Goal: Book appointment/travel/reservation

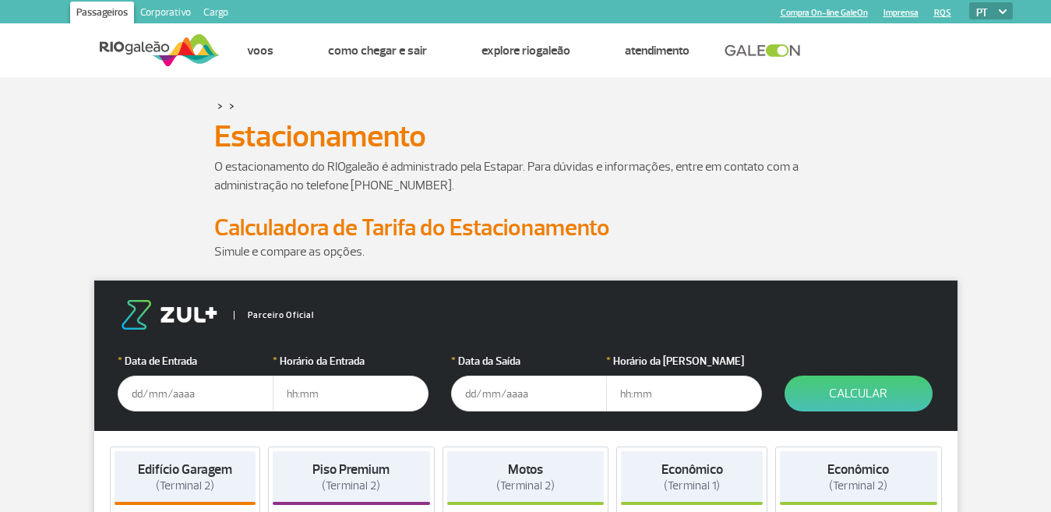
click at [138, 390] on input "text" at bounding box center [196, 393] width 156 height 36
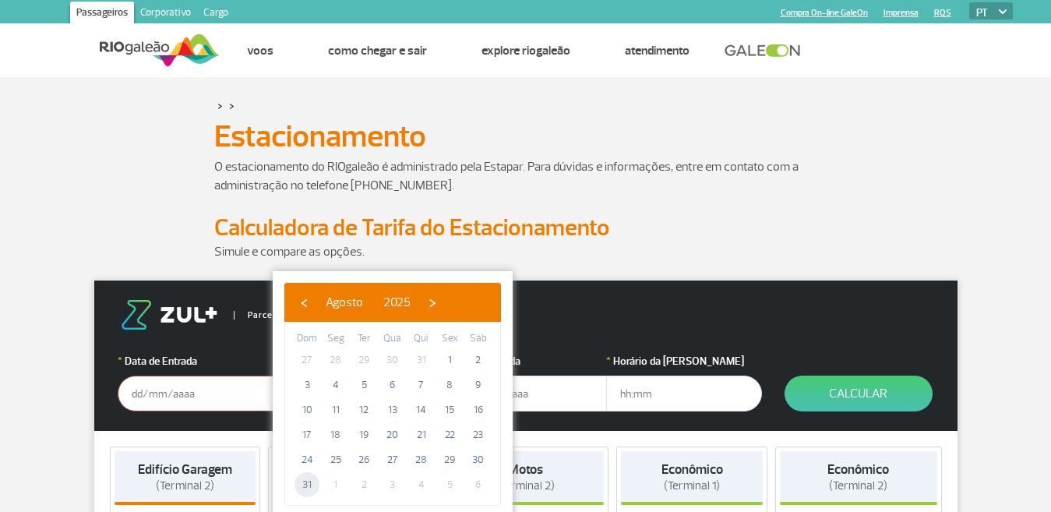
click at [305, 484] on span "31" at bounding box center [306, 484] width 25 height 25
type input "[DATE]"
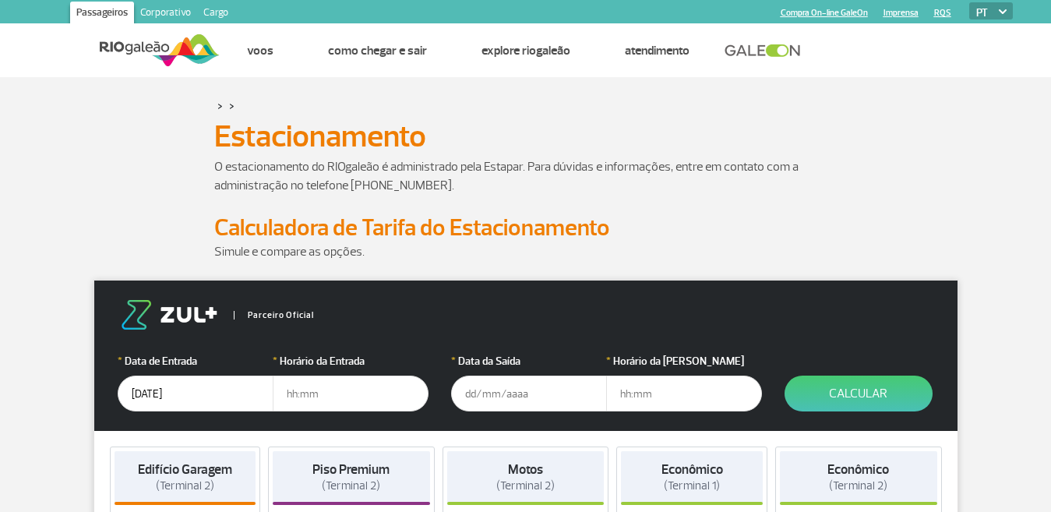
click at [325, 392] on input "text" at bounding box center [351, 393] width 156 height 36
type input "13:00"
click at [474, 393] on input "text" at bounding box center [529, 393] width 156 height 36
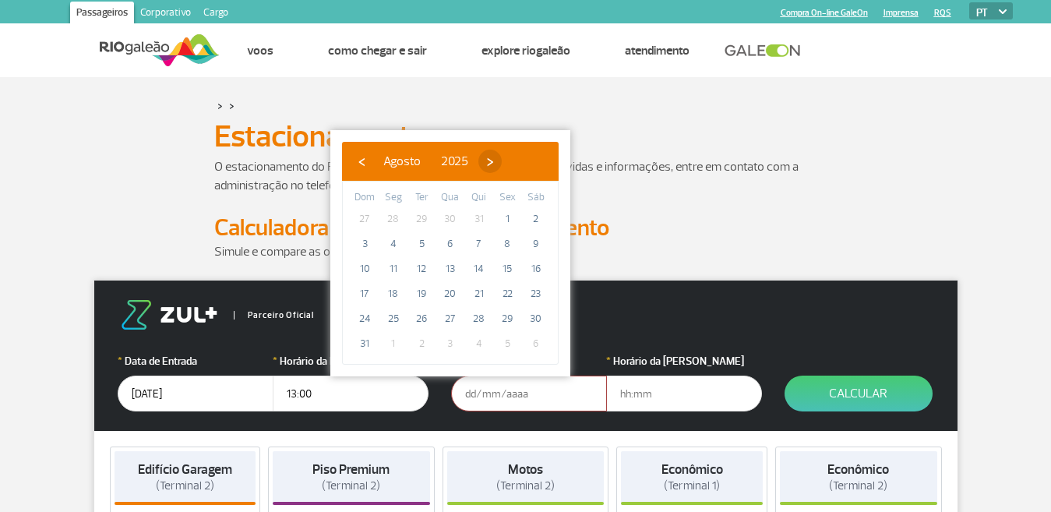
click at [502, 161] on span "›" at bounding box center [489, 161] width 23 height 23
click at [367, 238] on span "7" at bounding box center [364, 243] width 25 height 25
type input "[DATE]"
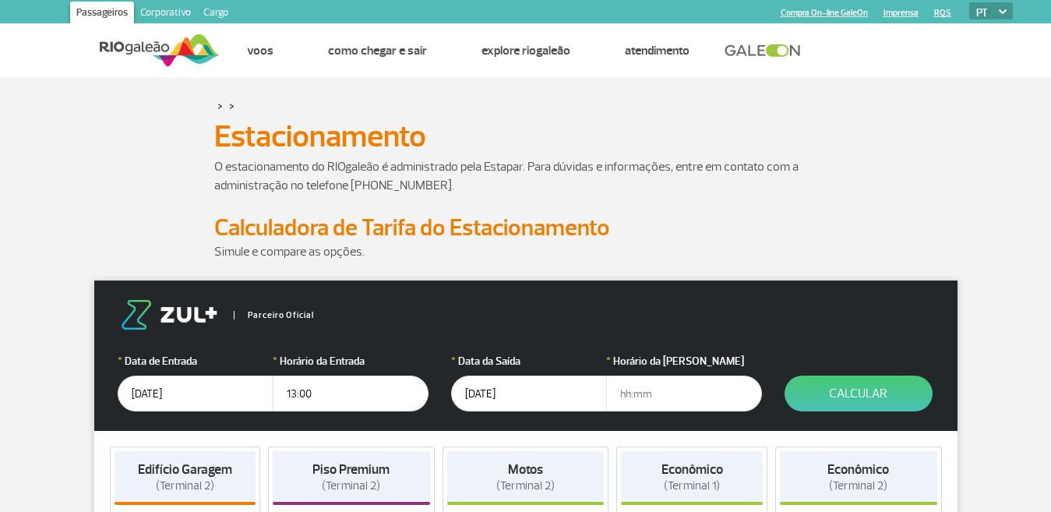
click at [633, 393] on input "text" at bounding box center [684, 393] width 156 height 36
type input "18:30"
click at [881, 391] on button "Calcular" at bounding box center [858, 393] width 148 height 36
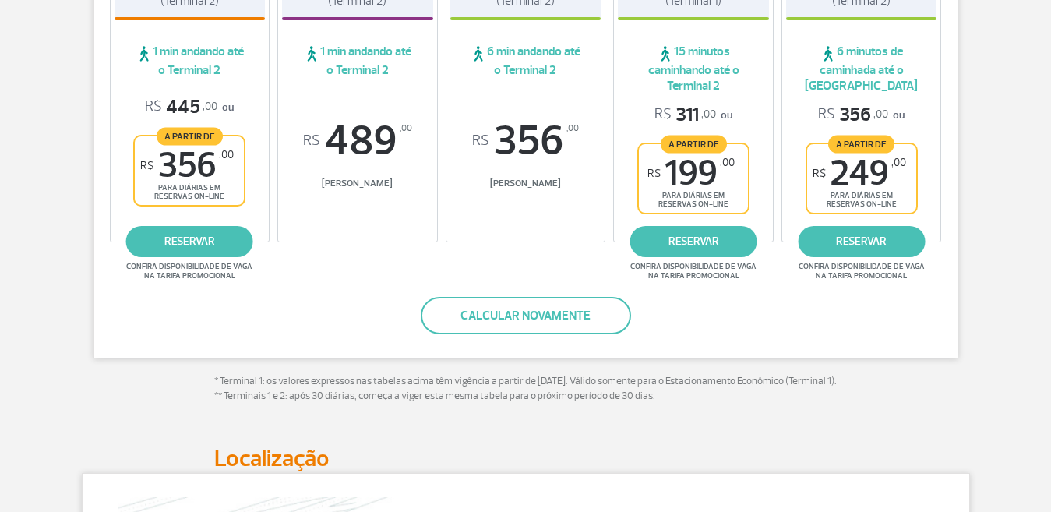
scroll to position [389, 0]
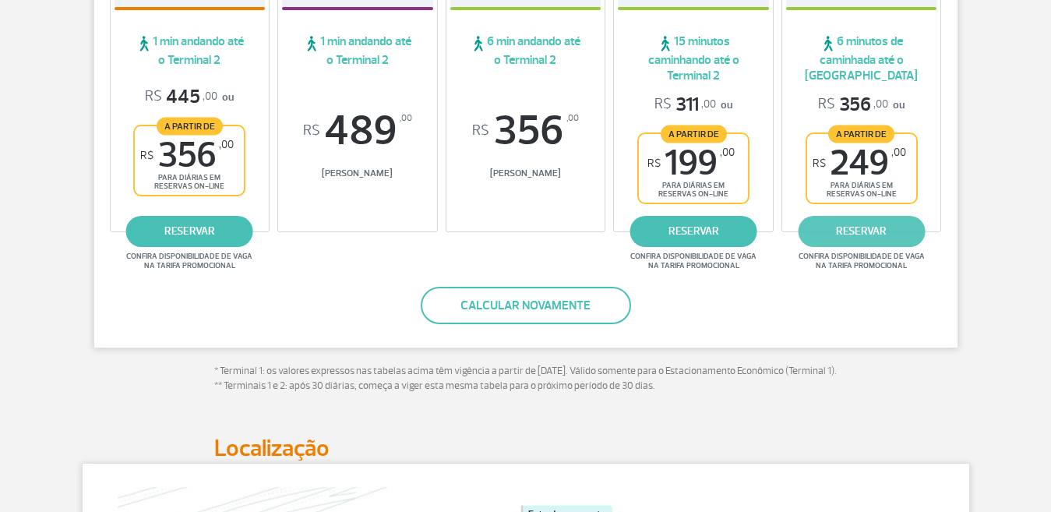
click at [841, 221] on link "reservar" at bounding box center [861, 231] width 127 height 31
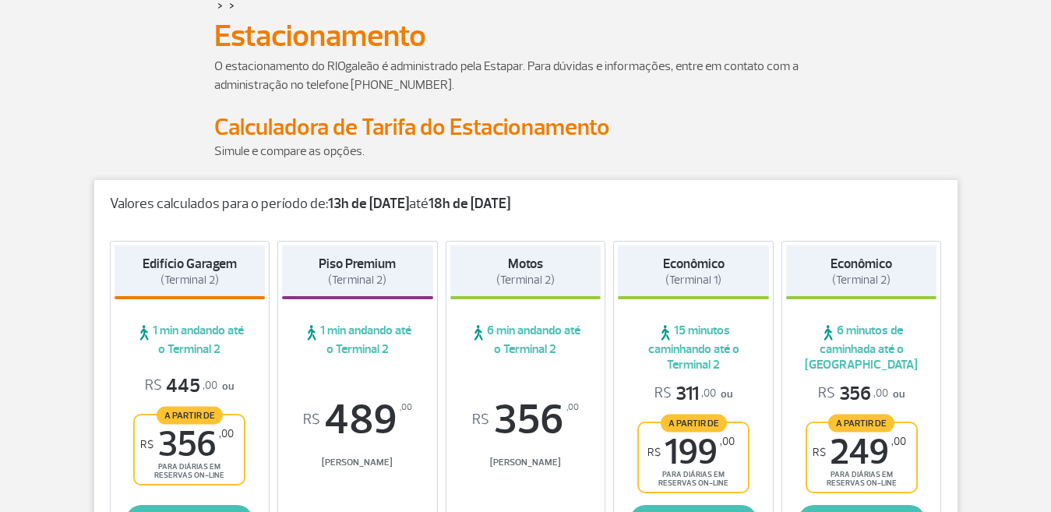
scroll to position [0, 0]
